Goal: Navigation & Orientation: Find specific page/section

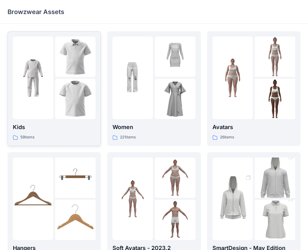
click at [80, 78] on div at bounding box center [75, 78] width 40 height 83
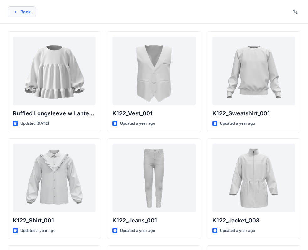
click at [30, 14] on button "Back" at bounding box center [22, 11] width 28 height 11
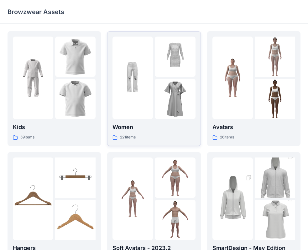
click at [157, 104] on img at bounding box center [175, 99] width 40 height 40
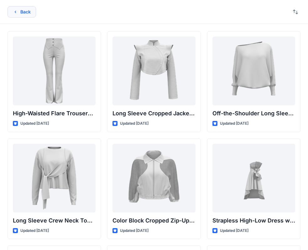
click at [25, 11] on button "Back" at bounding box center [22, 11] width 28 height 11
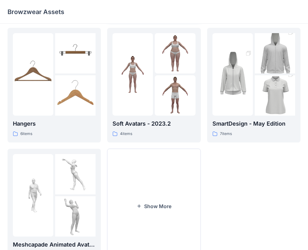
scroll to position [156, 0]
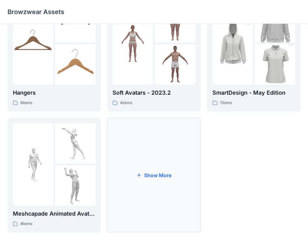
click at [158, 168] on button "Show More" at bounding box center [153, 175] width 93 height 115
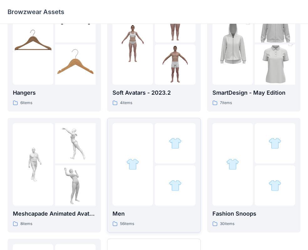
click at [156, 151] on div at bounding box center [175, 143] width 40 height 40
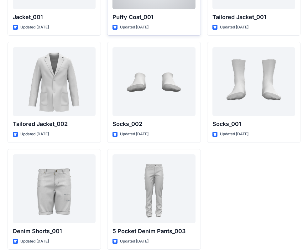
scroll to position [1819, 0]
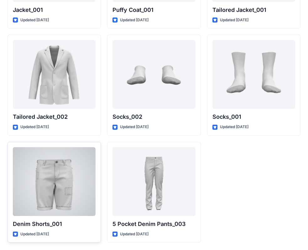
click at [69, 187] on div at bounding box center [54, 181] width 83 height 69
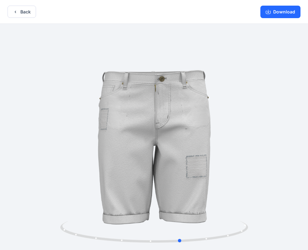
drag, startPoint x: 124, startPoint y: 106, endPoint x: 147, endPoint y: 107, distance: 23.5
click at [147, 107] on div at bounding box center [154, 138] width 308 height 228
click at [273, 15] on button "Download" at bounding box center [280, 12] width 40 height 13
